Goal: Task Accomplishment & Management: Use online tool/utility

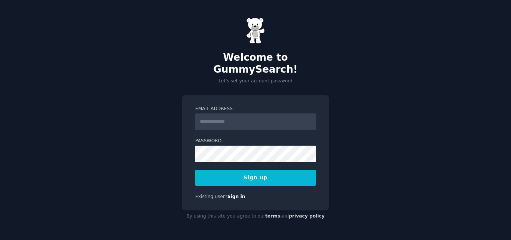
click at [224, 114] on input "Email Address" at bounding box center [255, 121] width 120 height 16
type input "**********"
click at [249, 171] on button "Sign up" at bounding box center [255, 178] width 120 height 16
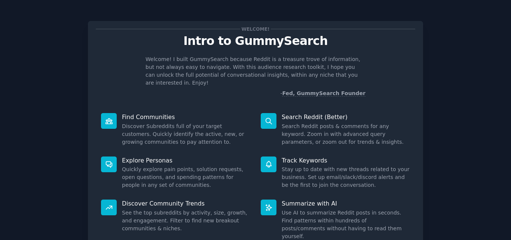
click at [386, 24] on div "Welcome! Intro to GummySearch Welcome! I built GummySearch because Reddit is a …" at bounding box center [255, 137] width 335 height 232
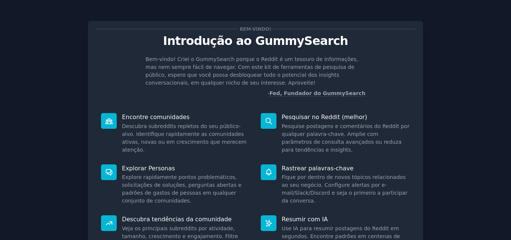
click at [432, 65] on div "Bem-vindo! Introdução ao GummySearch Bem-vindo! Criei o GummySearch porque o Re…" at bounding box center [255, 161] width 490 height 303
click at [400, 52] on div "Bem-vindo! Introdução ao GummySearch Bem-vindo! Criei o GummySearch porque o Re…" at bounding box center [255, 63] width 319 height 68
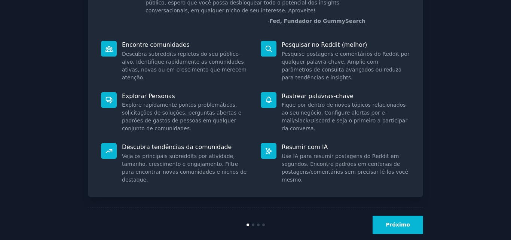
scroll to position [75, 0]
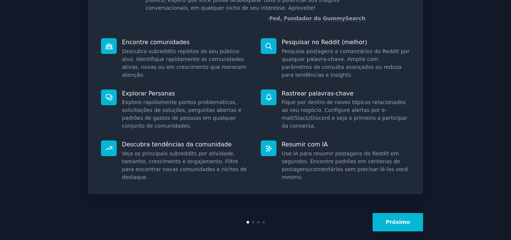
click at [388, 217] on button "Próximo" at bounding box center [397, 222] width 50 height 18
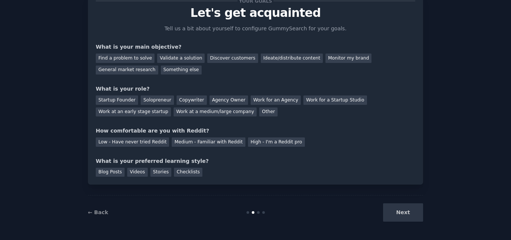
scroll to position [36, 0]
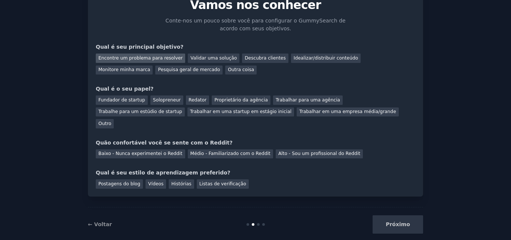
click at [154, 57] on font "Encontre um problema para resolver" at bounding box center [140, 57] width 84 height 5
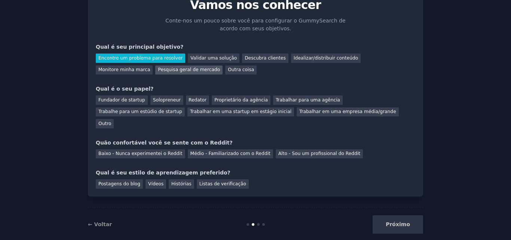
click at [155, 66] on div "Pesquisa geral de mercado" at bounding box center [188, 69] width 67 height 9
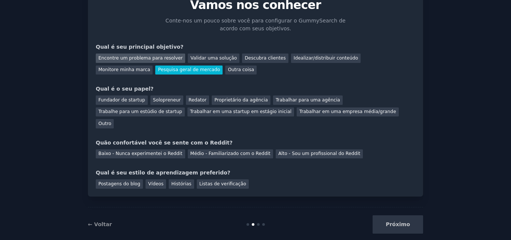
click at [151, 55] on font "Encontre um problema para resolver" at bounding box center [140, 57] width 84 height 5
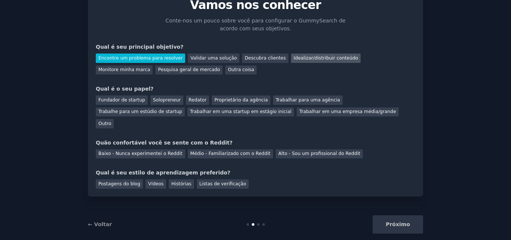
click at [293, 56] on font "Idealizar/distribuir conteúdo" at bounding box center [325, 57] width 64 height 5
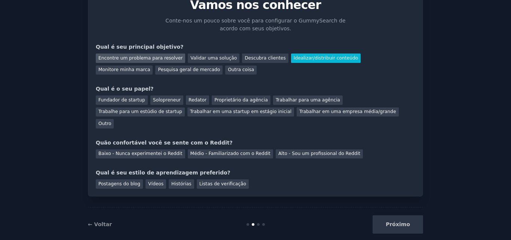
click at [165, 56] on font "Encontre um problema para resolver" at bounding box center [140, 57] width 84 height 5
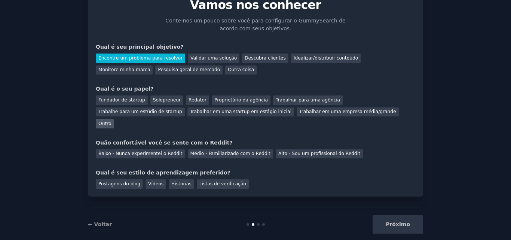
click at [111, 121] on font "Outro" at bounding box center [104, 123] width 13 height 5
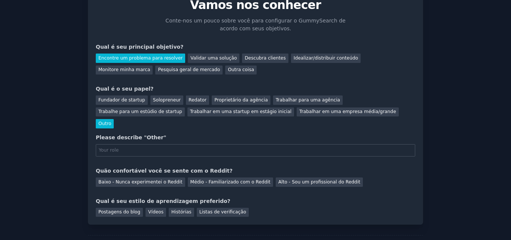
scroll to position [64, 0]
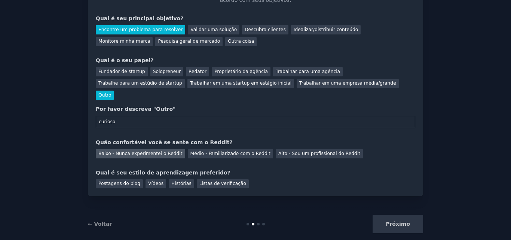
type input "curioso"
click at [144, 151] on font "Baixo - Nunca experimentei o Reddit" at bounding box center [140, 153] width 84 height 5
click at [126, 181] on font "Postagens do blog" at bounding box center [119, 183] width 42 height 5
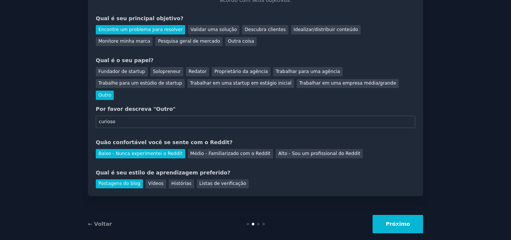
click at [403, 221] on font "Próximo" at bounding box center [397, 224] width 24 height 6
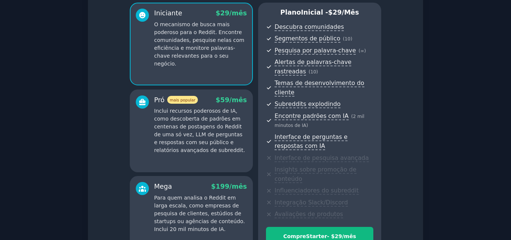
click at [172, 37] on font "O mecanismo de busca mais poderoso para o Reddit. Encontre comunidades, pesquis…" at bounding box center [199, 43] width 90 height 45
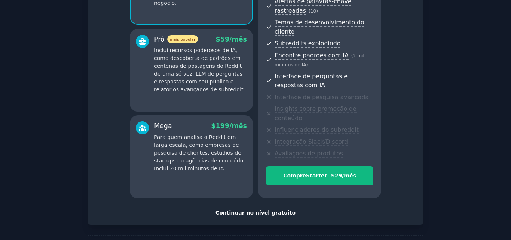
scroll to position [145, 0]
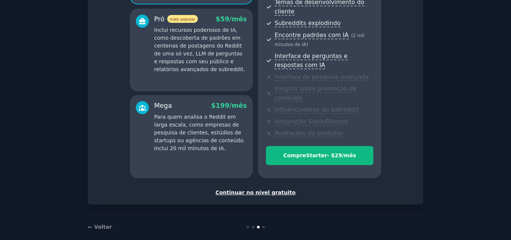
click at [249, 189] on font "Continuar no nível gratuito" at bounding box center [255, 192] width 80 height 6
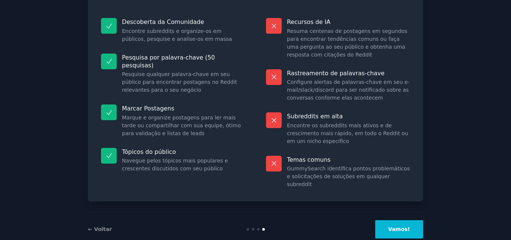
scroll to position [83, 0]
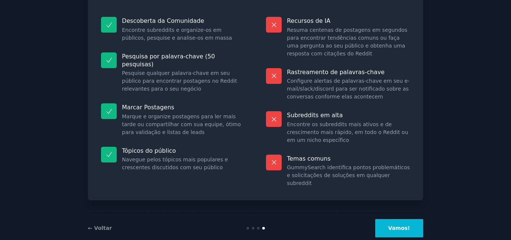
click at [396, 225] on font "Vamos!" at bounding box center [399, 228] width 22 height 6
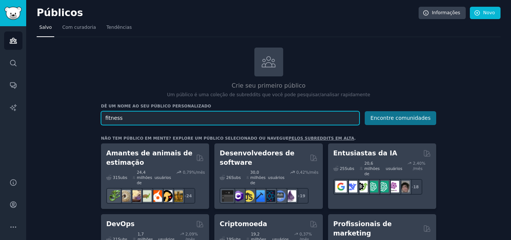
type input "fitness"
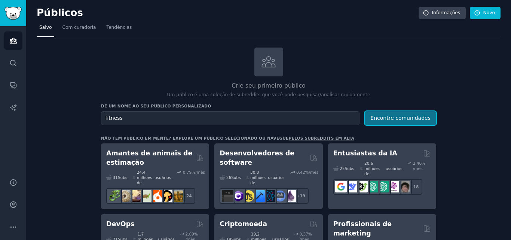
click at [412, 117] on font "Encontre comunidades" at bounding box center [400, 118] width 60 height 6
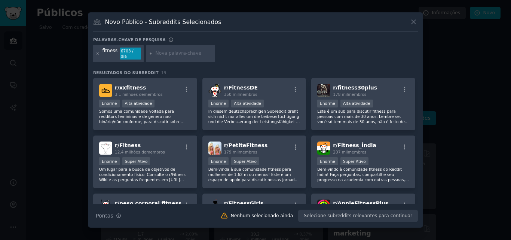
click at [96, 56] on div at bounding box center [98, 53] width 4 height 12
click at [97, 53] on icon at bounding box center [98, 53] width 2 height 2
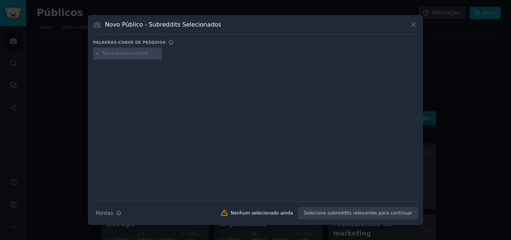
click at [117, 53] on input "text" at bounding box center [130, 53] width 57 height 7
type input "f"
type input "emagrecimento"
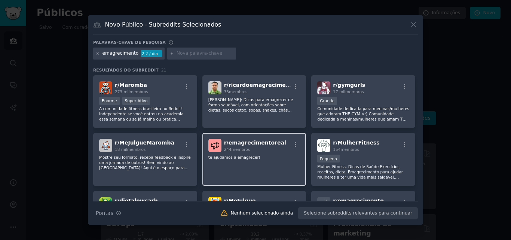
click at [261, 154] on div "r/ emagrecimentoreal 244 membros te ajudamos a emagrecer!" at bounding box center [254, 159] width 104 height 53
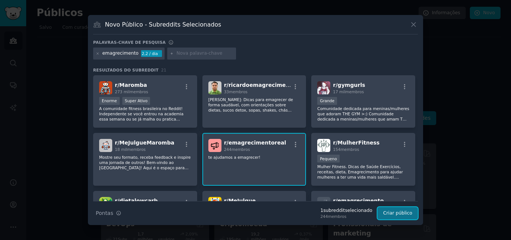
click at [410, 215] on font "Criar público" at bounding box center [397, 212] width 29 height 5
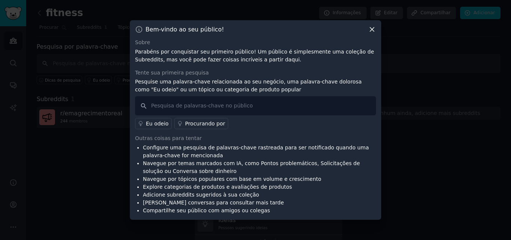
click at [372, 28] on icon at bounding box center [372, 29] width 8 height 8
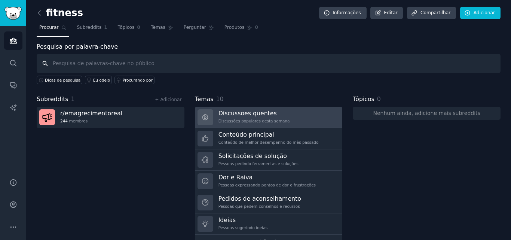
scroll to position [18, 0]
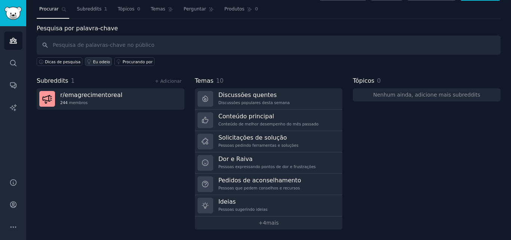
click at [97, 62] on font "Eu odeio" at bounding box center [101, 61] width 17 height 4
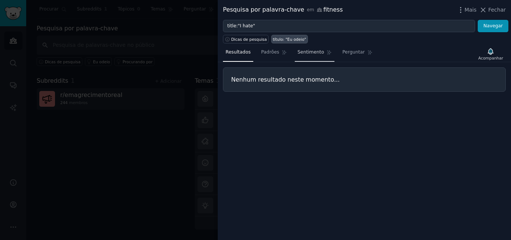
click at [304, 52] on font "Sentimento" at bounding box center [310, 51] width 27 height 5
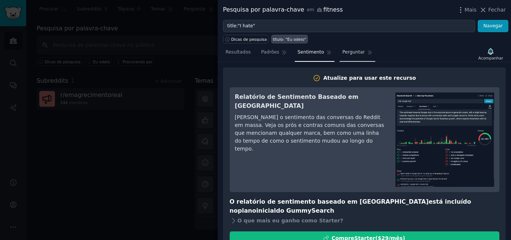
click at [349, 50] on font "Perguntar" at bounding box center [353, 51] width 22 height 5
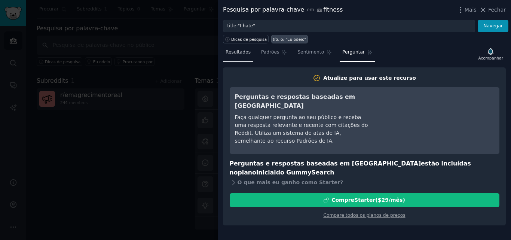
click at [240, 52] on font "Resultados" at bounding box center [237, 51] width 25 height 5
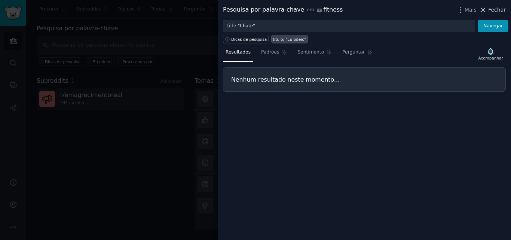
click at [490, 7] on font "Fechar" at bounding box center [497, 10] width 18 height 6
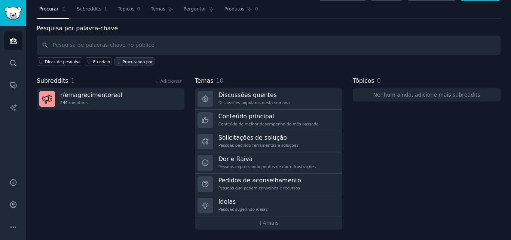
click at [131, 61] on font "Procurando por" at bounding box center [138, 61] width 30 height 4
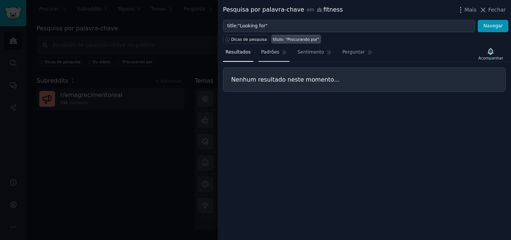
click at [264, 50] on font "Padrões" at bounding box center [270, 51] width 18 height 5
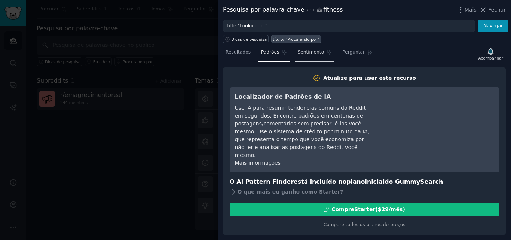
click at [301, 53] on font "Sentimento" at bounding box center [310, 51] width 27 height 5
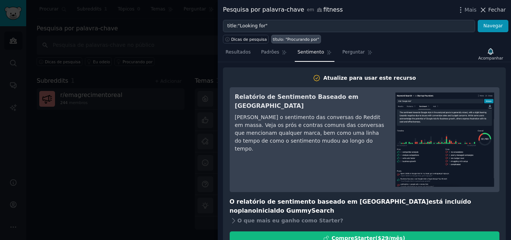
click at [499, 9] on font "Fechar" at bounding box center [497, 10] width 18 height 6
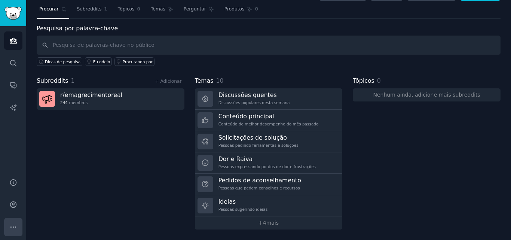
click at [13, 226] on icon "Barra lateral" at bounding box center [13, 227] width 8 height 8
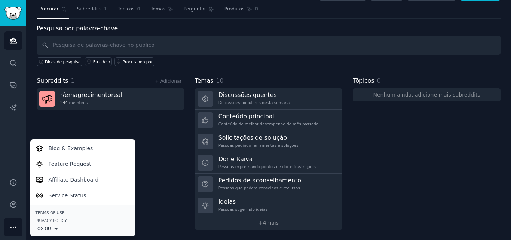
click at [41, 229] on div "Log Out →" at bounding box center [83, 227] width 94 height 5
